Goal: Task Accomplishment & Management: Use online tool/utility

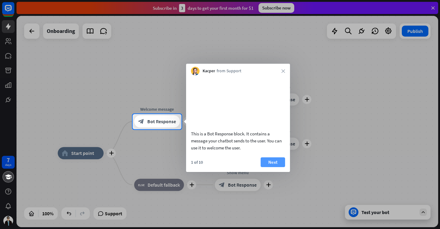
click at [275, 167] on button "Next" at bounding box center [273, 163] width 24 height 10
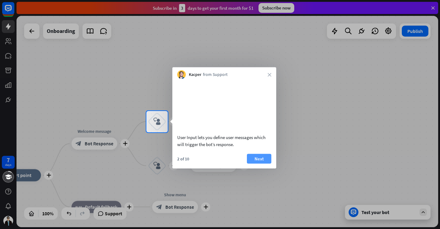
click at [260, 164] on button "Next" at bounding box center [259, 159] width 24 height 10
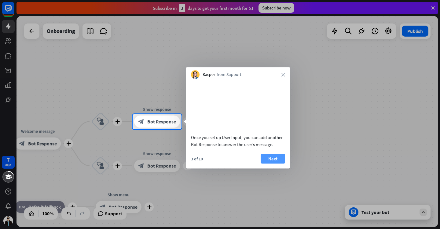
click at [270, 164] on button "Next" at bounding box center [273, 159] width 24 height 10
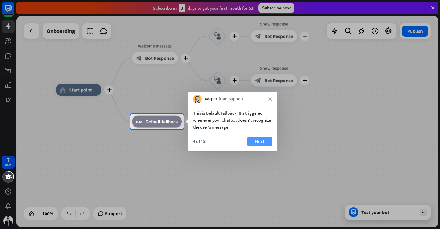
click at [254, 137] on button "Next" at bounding box center [259, 142] width 24 height 10
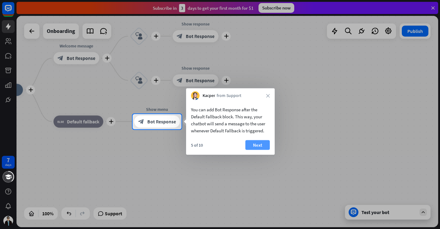
click at [258, 147] on button "Next" at bounding box center [257, 146] width 24 height 10
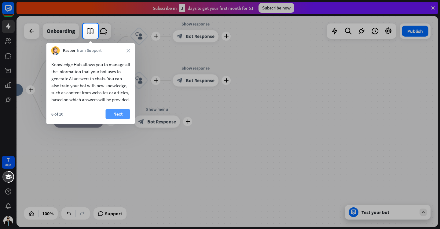
click at [121, 119] on button "Next" at bounding box center [118, 114] width 24 height 10
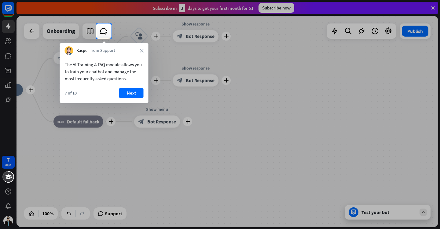
click at [128, 87] on div "The AI Training & FAQ module allows you to train your chatbot and manage the mo…" at bounding box center [104, 79] width 89 height 48
click at [128, 89] on button "Next" at bounding box center [131, 93] width 24 height 10
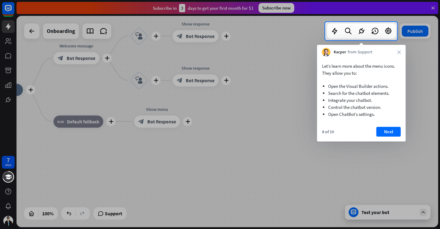
click at [388, 139] on div "8 of 10 Next" at bounding box center [361, 134] width 89 height 15
click at [388, 134] on button "Next" at bounding box center [388, 132] width 24 height 10
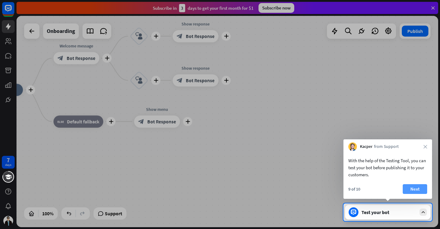
click at [415, 188] on button "Next" at bounding box center [415, 190] width 24 height 10
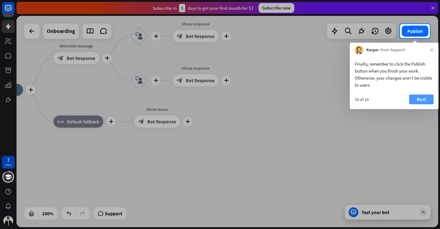
click at [425, 101] on button "Next" at bounding box center [421, 100] width 24 height 10
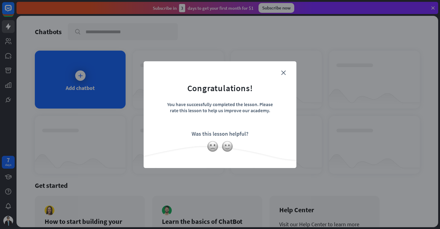
click at [284, 70] on form "Congratulations! You have successfully completed the lesson. Please rate this l…" at bounding box center [219, 105] width 137 height 73
click at [279, 72] on form "Congratulations! You have successfully completed the lesson. Please rate this l…" at bounding box center [219, 105] width 137 height 73
click at [283, 72] on icon "close" at bounding box center [283, 73] width 5 height 5
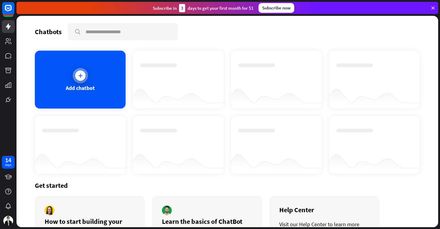
click at [107, 88] on div "Add chatbot" at bounding box center [80, 80] width 91 height 58
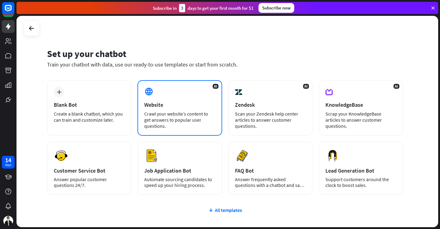
click at [170, 89] on div "AI Website Crawl your website’s content to get answers to popular user question…" at bounding box center [179, 108] width 84 height 56
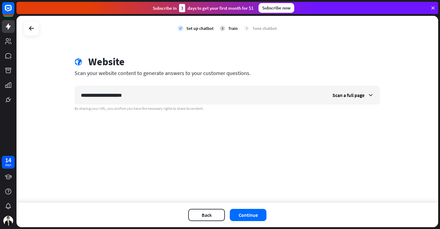
type input "**********"
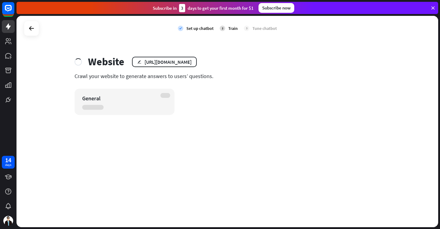
click at [217, 229] on html "14 days close Product Help First steps Get started with ChatBot Help Center Fol…" at bounding box center [220, 114] width 440 height 229
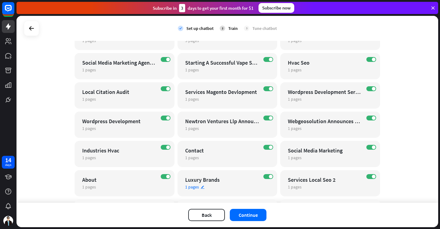
scroll to position [76, 0]
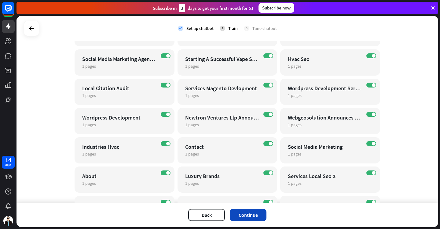
click at [249, 215] on button "Continue" at bounding box center [248, 215] width 37 height 12
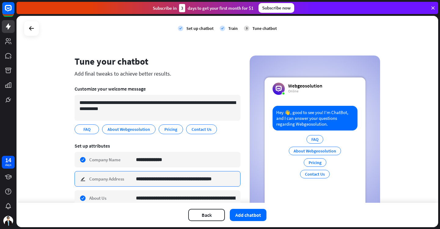
click at [210, 181] on input "**********" at bounding box center [186, 179] width 100 height 15
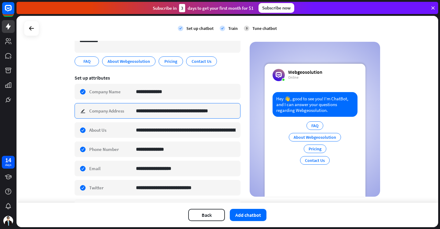
scroll to position [70, 0]
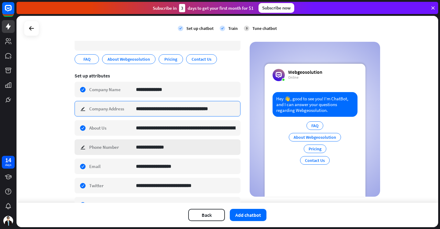
type input "**********"
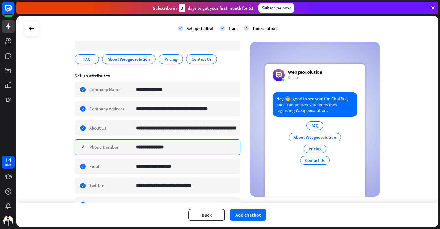
click at [207, 146] on input "**********" at bounding box center [186, 147] width 100 height 15
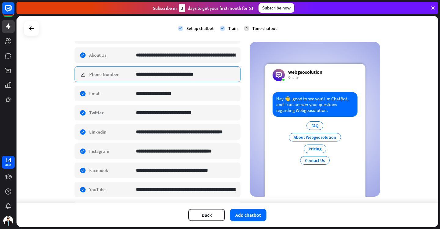
scroll to position [223, 0]
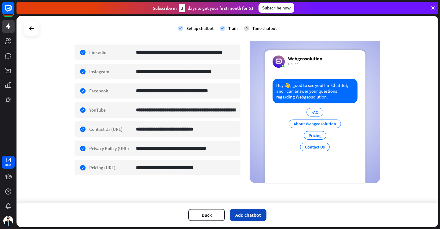
type input "**********"
click at [247, 212] on button "Add chatbot" at bounding box center [248, 215] width 37 height 12
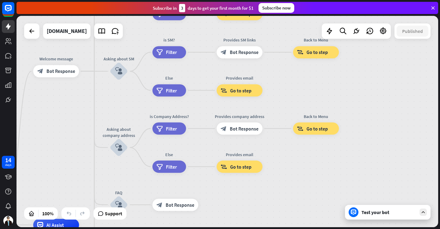
click at [394, 214] on div "Test your bot" at bounding box center [388, 213] width 55 height 6
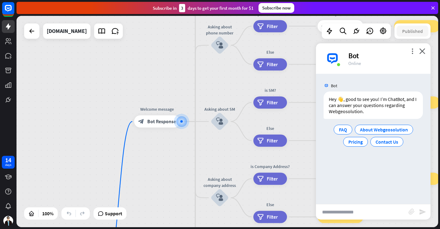
click at [346, 213] on input "text" at bounding box center [362, 212] width 93 height 15
type input "**********"
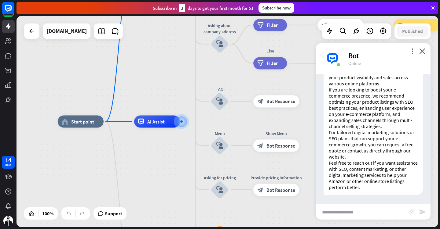
scroll to position [58, 0]
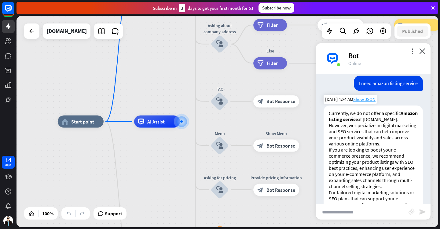
click at [364, 101] on span "Show JSON" at bounding box center [364, 100] width 22 height 6
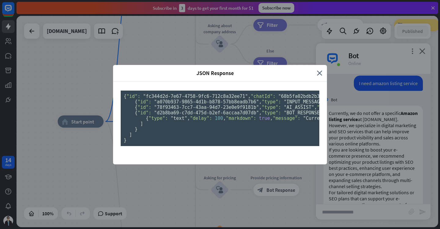
click at [316, 70] on div "JSON Response" at bounding box center [217, 73] width 199 height 7
click at [320, 70] on icon "close" at bounding box center [319, 73] width 5 height 7
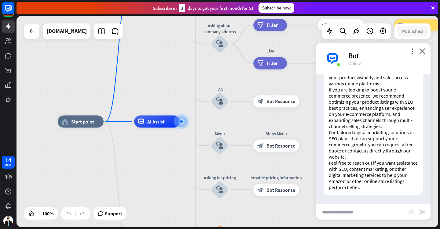
scroll to position [90, 0]
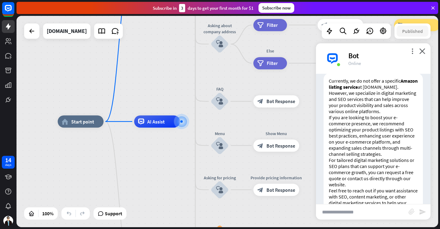
click at [340, 213] on input "text" at bounding box center [362, 212] width 93 height 15
type input "**********"
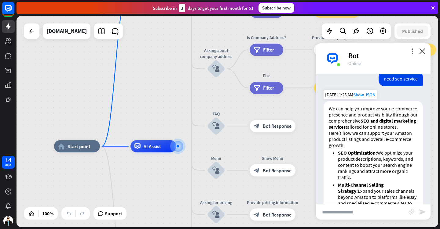
scroll to position [395, 0]
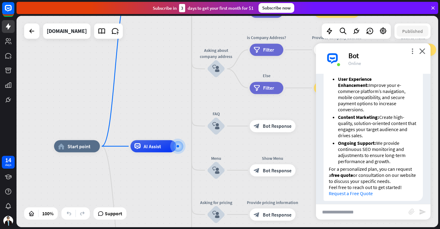
click at [352, 192] on div "We can help you improve your e-commerce presence and product visibility through…" at bounding box center [373, 82] width 99 height 238
click at [351, 191] on link "Request a Free Quote" at bounding box center [351, 194] width 44 height 6
